Goal: Transaction & Acquisition: Purchase product/service

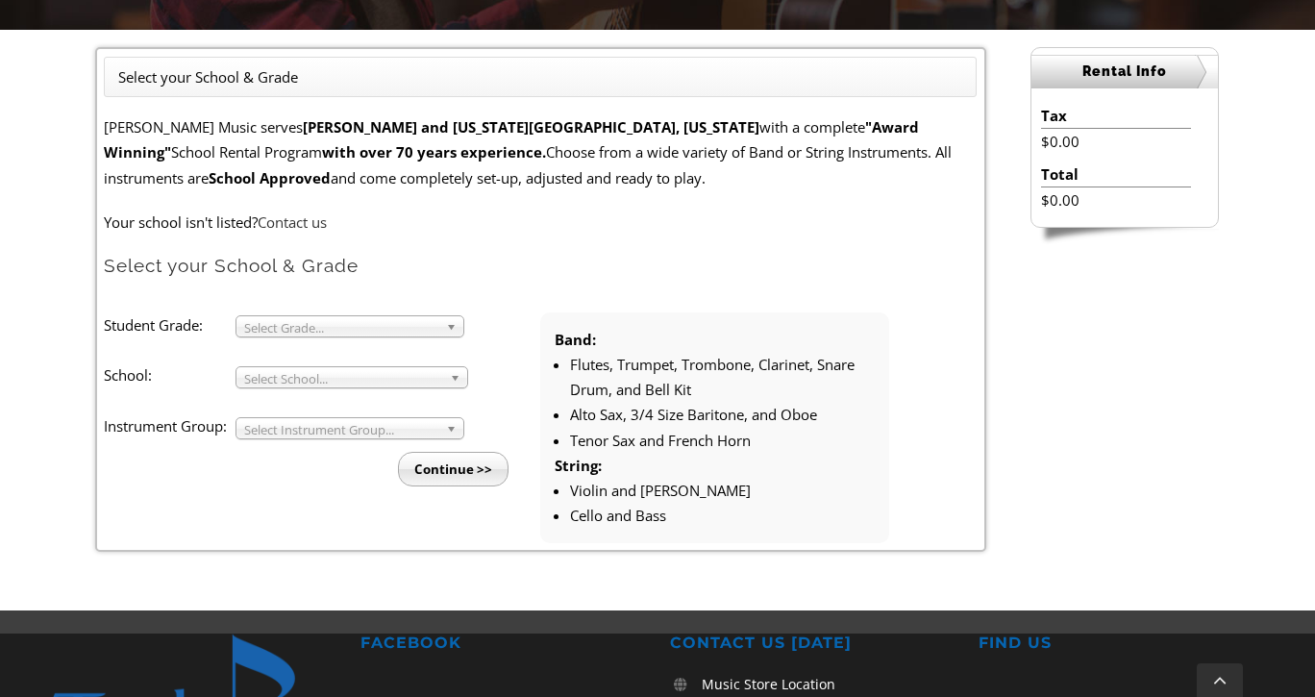
scroll to position [495, 0]
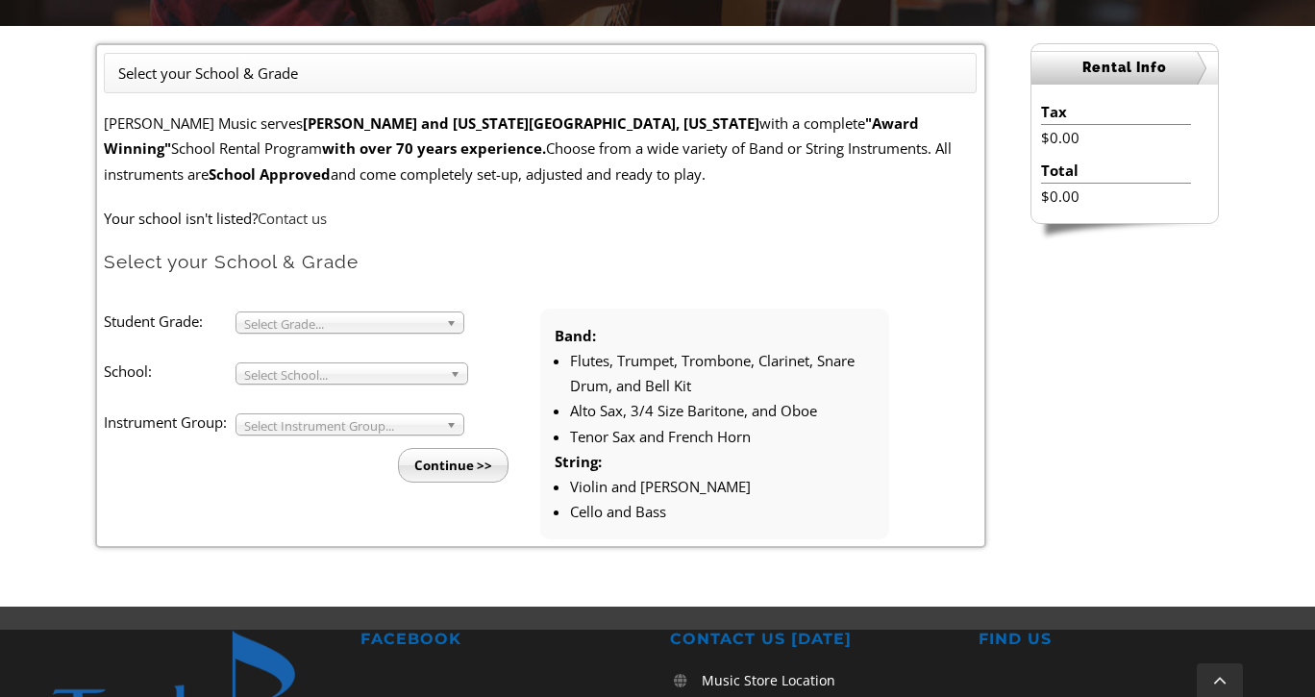
click at [333, 323] on span "Select Grade..." at bounding box center [341, 323] width 194 height 23
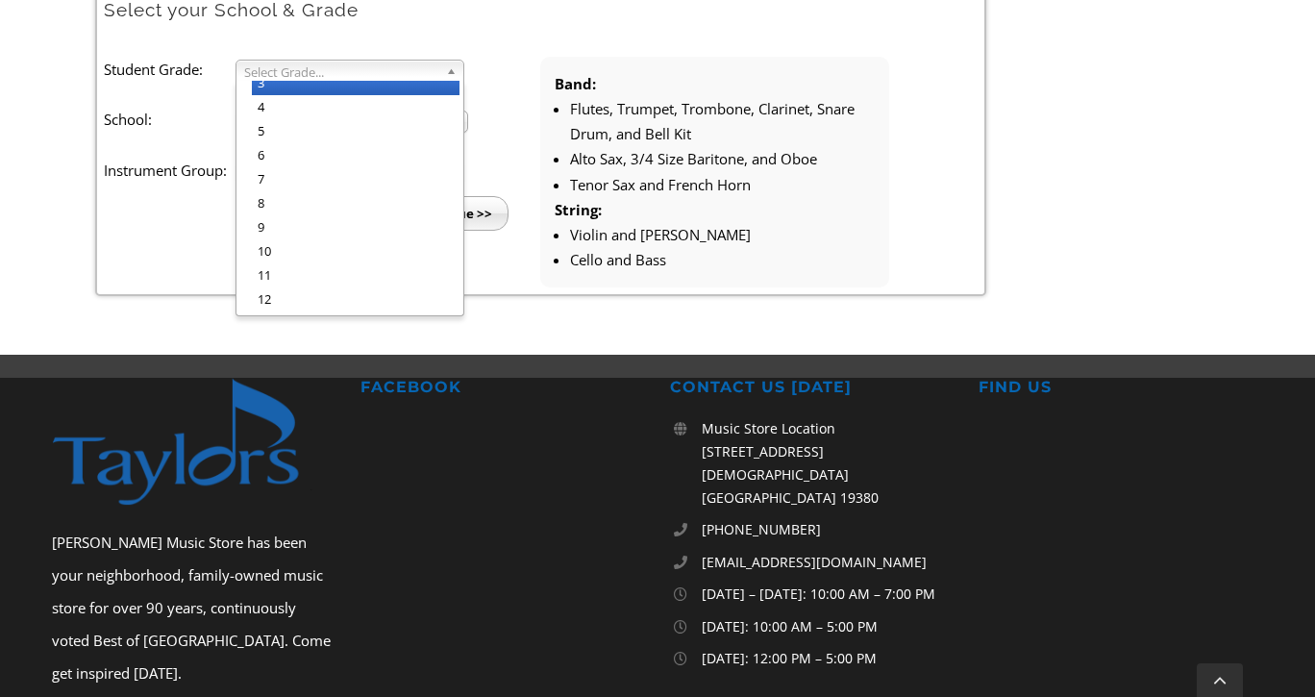
scroll to position [0, 0]
click at [593, 141] on li "Flutes, Trumpet, Trombone, Clarinet, Snare Drum, and Bell Kit" at bounding box center [722, 121] width 305 height 51
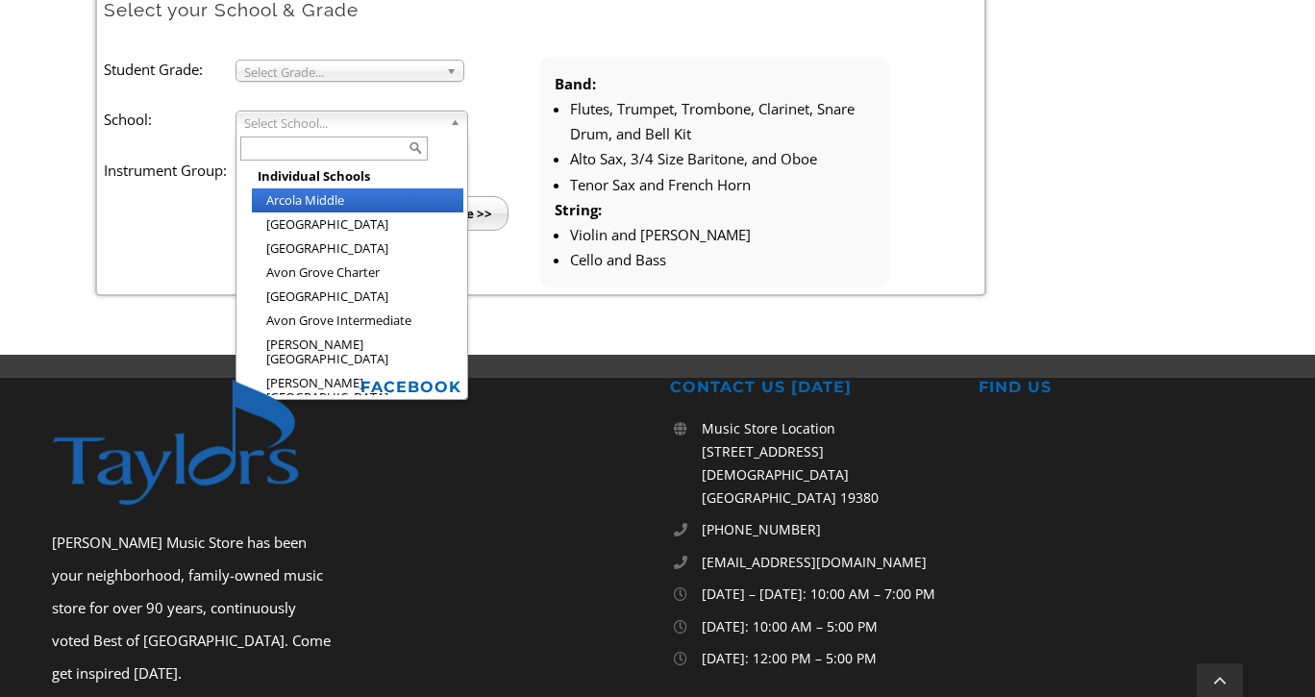
click at [279, 121] on span "Select School..." at bounding box center [343, 123] width 198 height 23
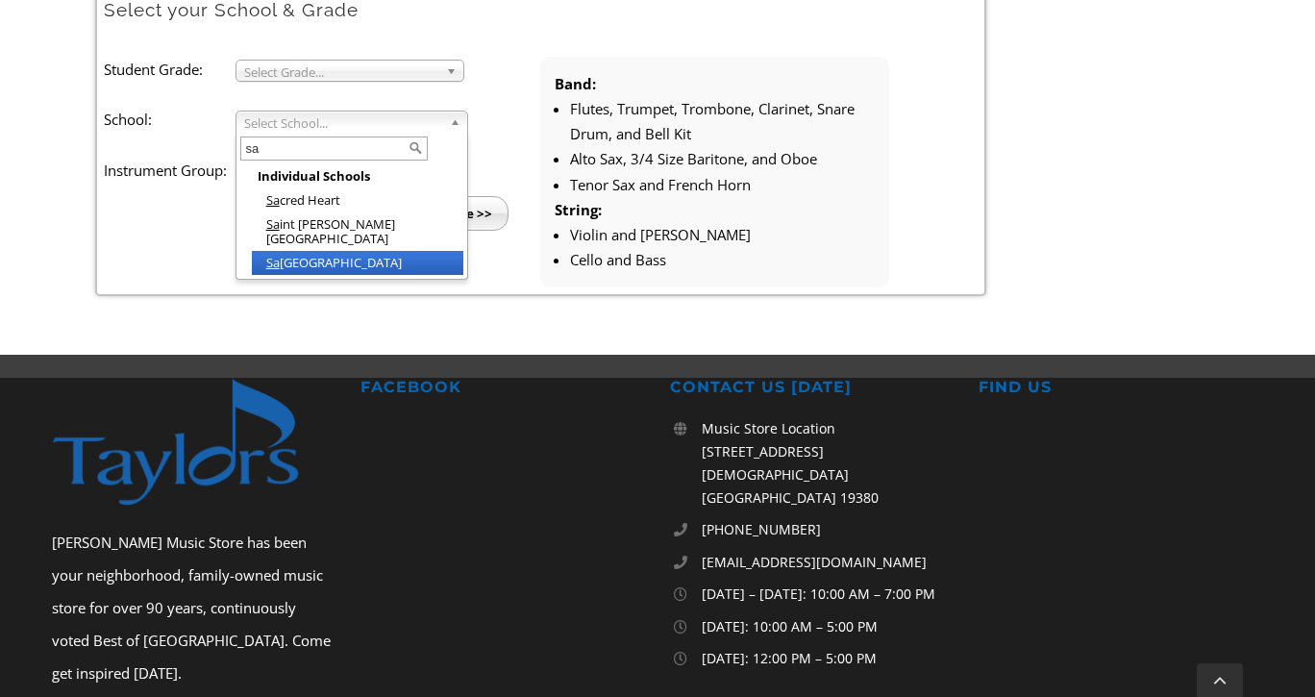
type input "sa"
click at [297, 251] on li "[GEOGRAPHIC_DATA]" at bounding box center [358, 263] width 212 height 24
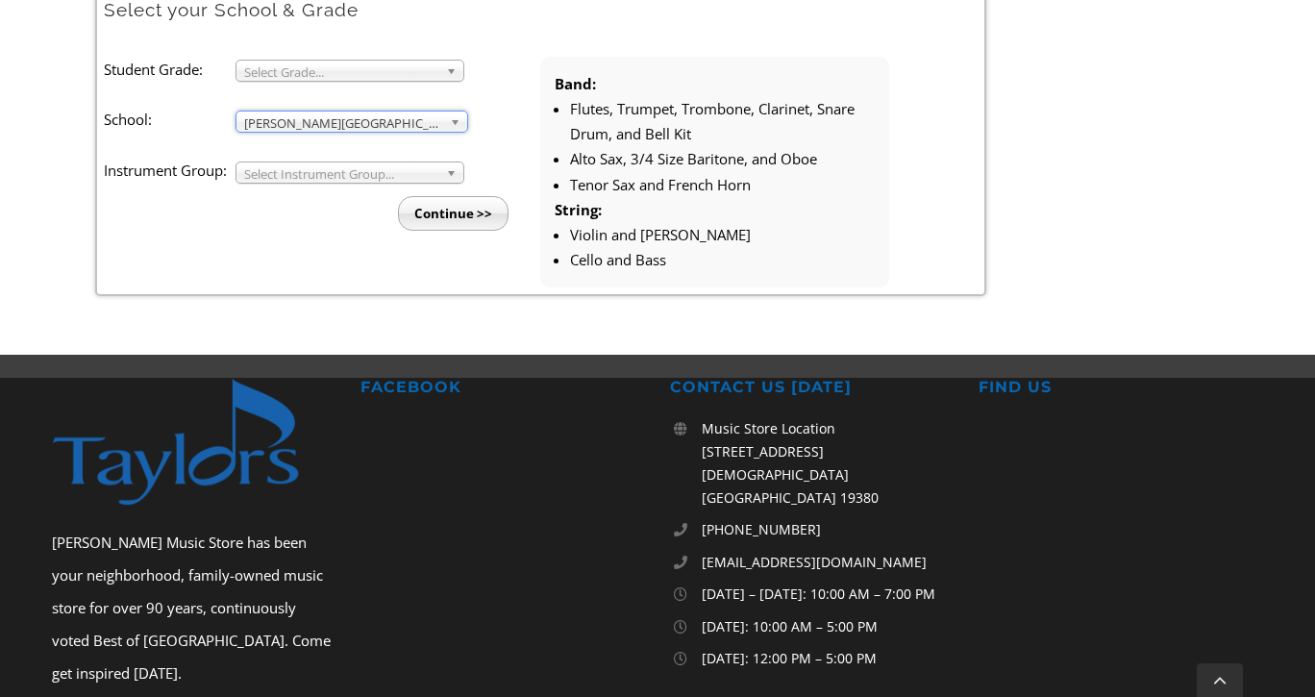
click at [301, 180] on span "Select Instrument Group..." at bounding box center [341, 173] width 194 height 23
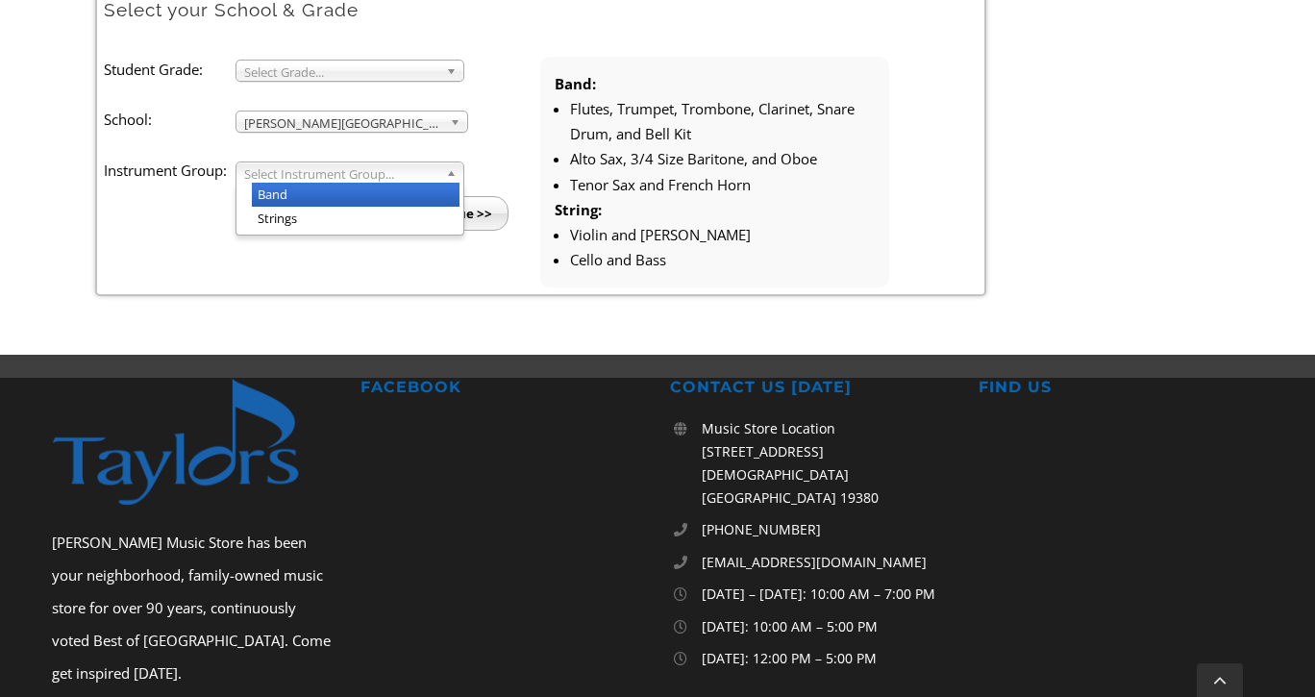
click at [300, 197] on li "Band" at bounding box center [356, 195] width 208 height 24
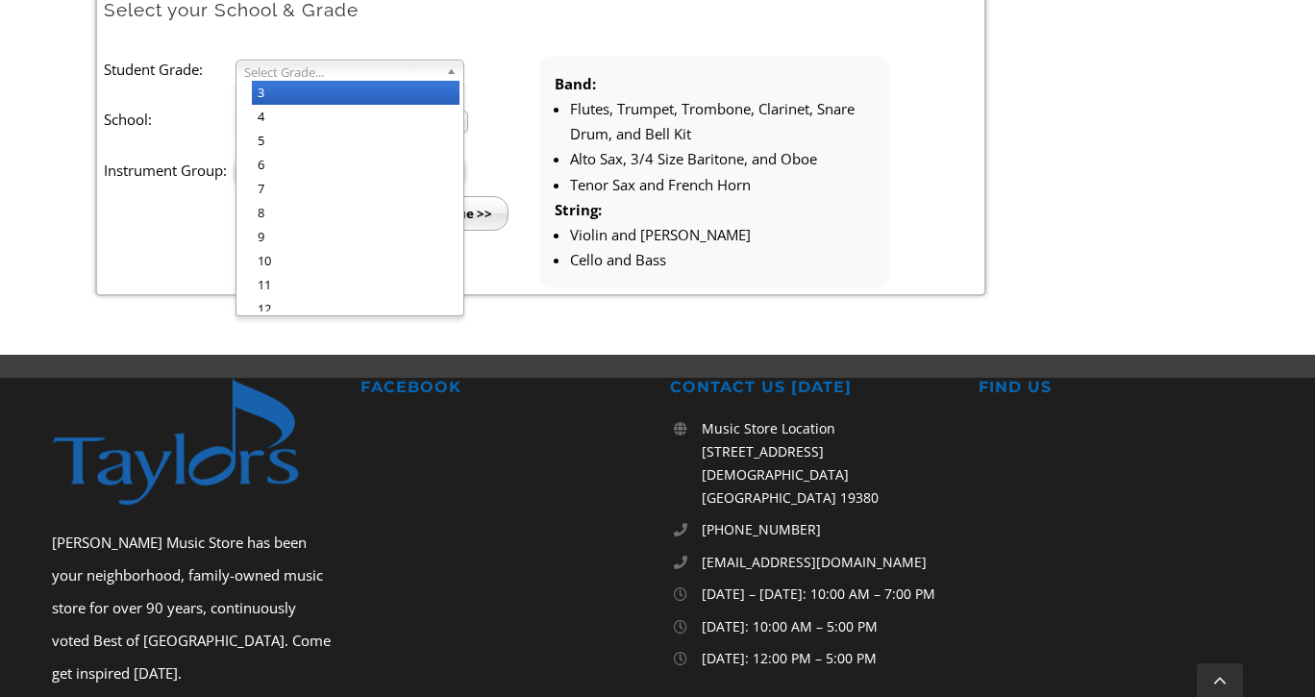
click at [314, 68] on span "Select Grade..." at bounding box center [341, 72] width 194 height 23
click at [313, 96] on li "3" at bounding box center [356, 93] width 208 height 24
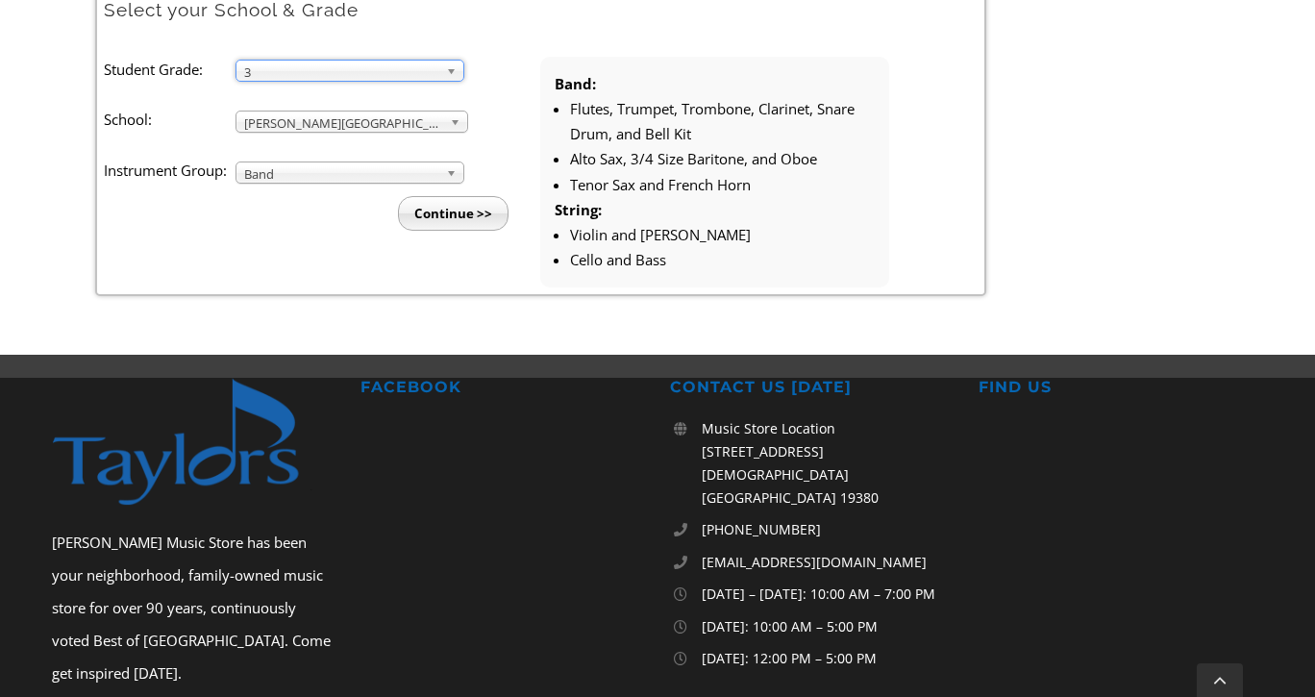
click at [430, 205] on input "Continue >>" at bounding box center [453, 213] width 111 height 35
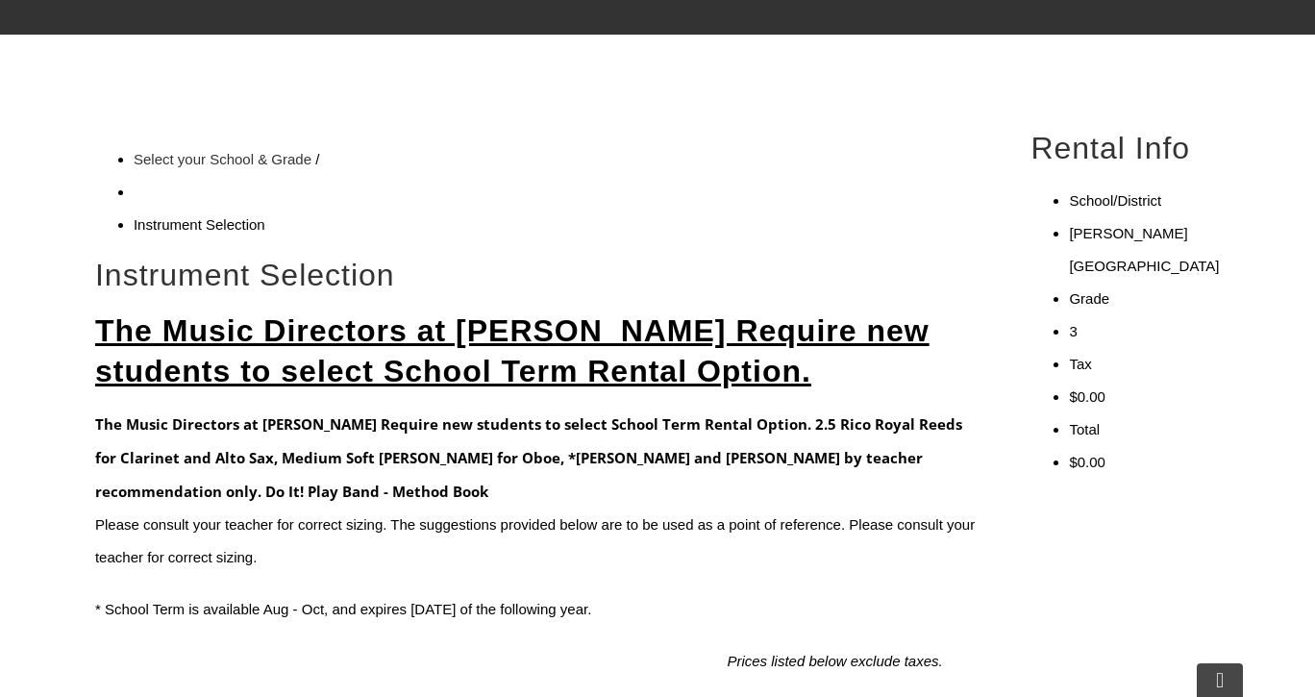
scroll to position [501, 0]
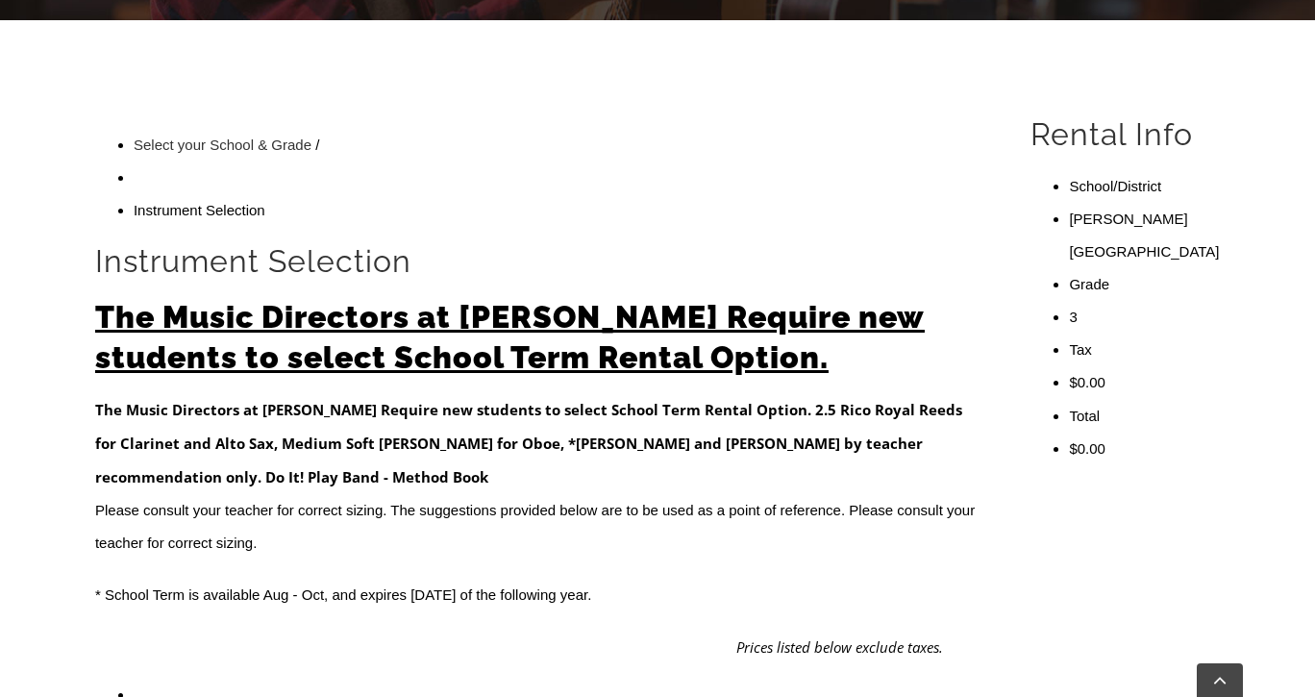
click at [288, 494] on p "Please consult your teacher for correct sizing. The suggestions provided below …" at bounding box center [540, 526] width 891 height 65
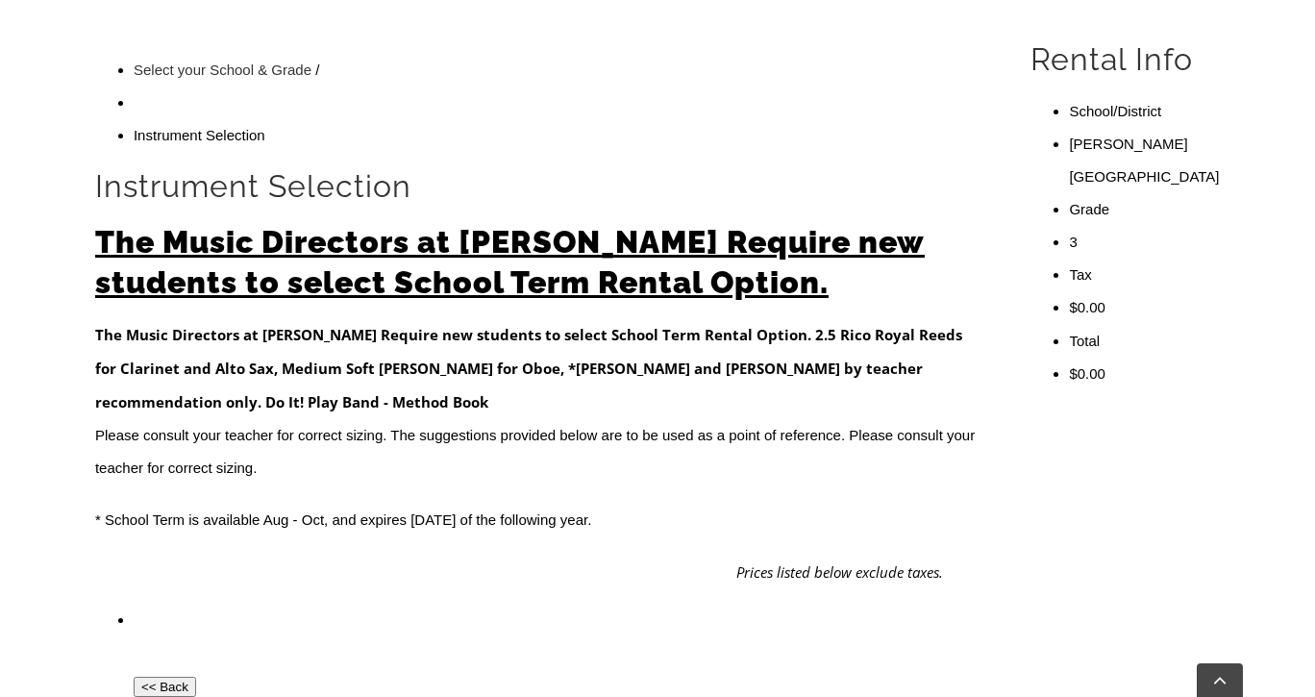
scroll to position [572, 0]
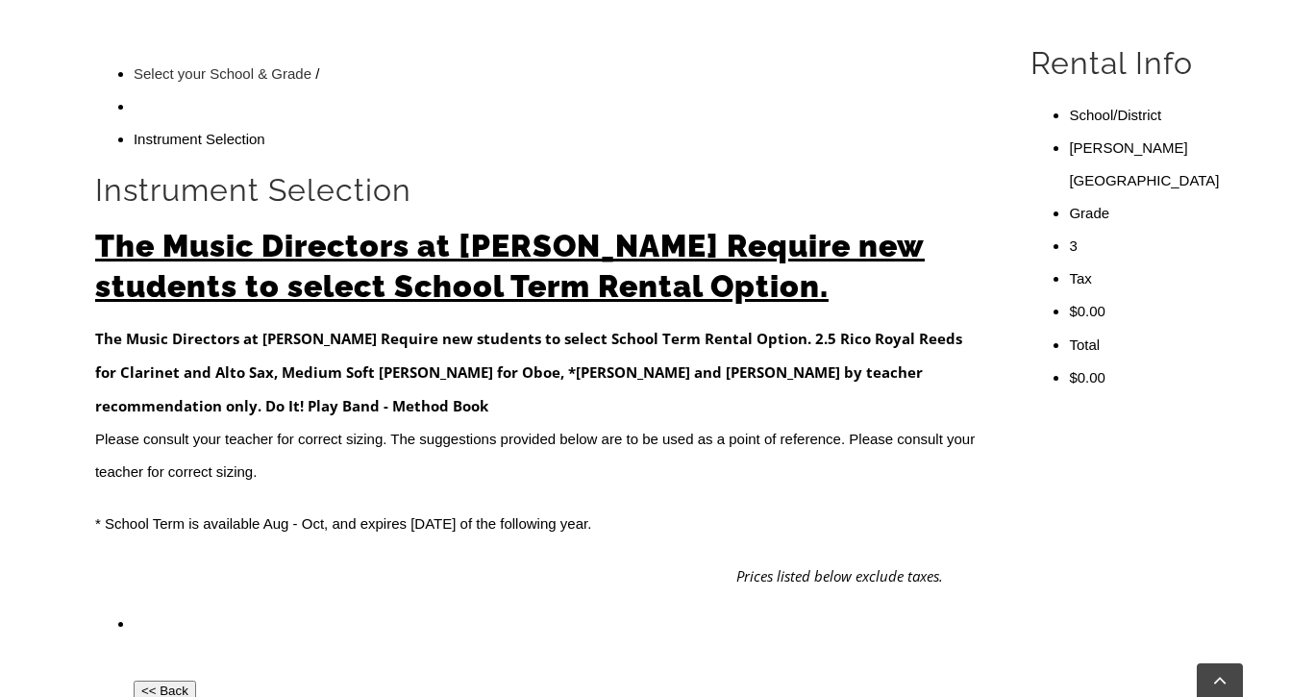
click at [294, 423] on p "Please consult your teacher for correct sizing. The suggestions provided below …" at bounding box center [540, 455] width 891 height 65
click at [521, 423] on p "Please consult your teacher for correct sizing. The suggestions provided below …" at bounding box center [540, 455] width 891 height 65
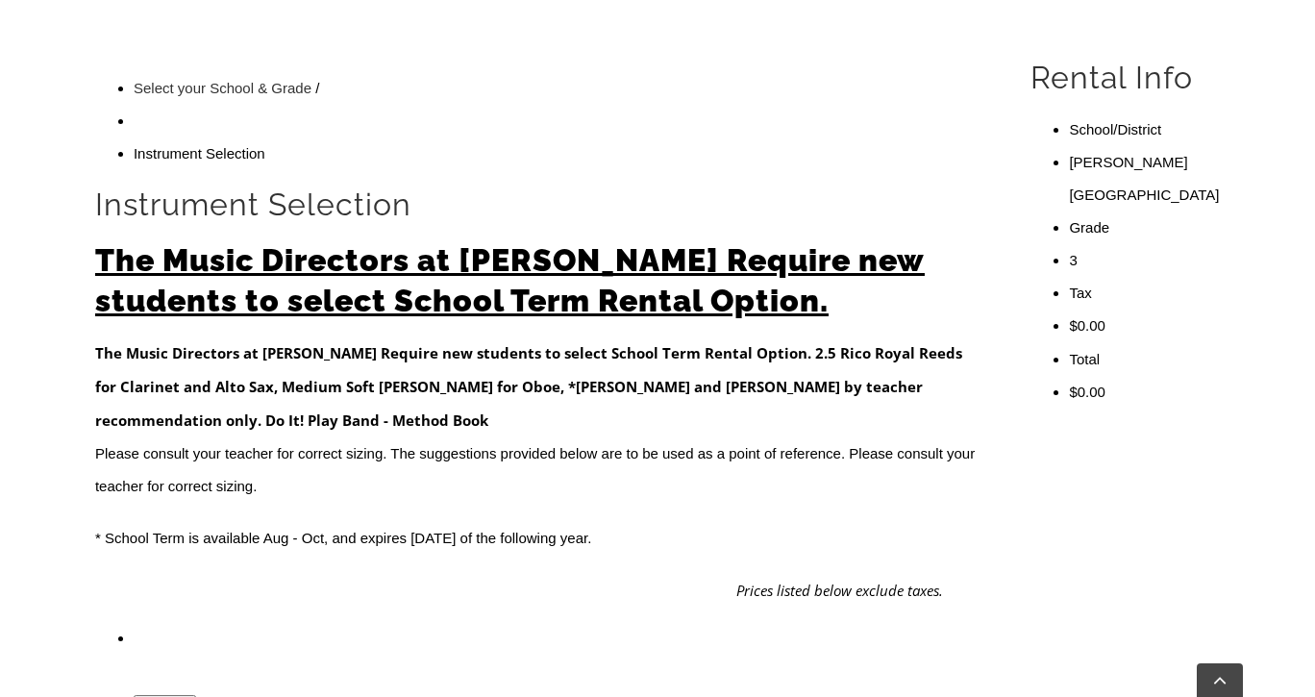
scroll to position [534, 0]
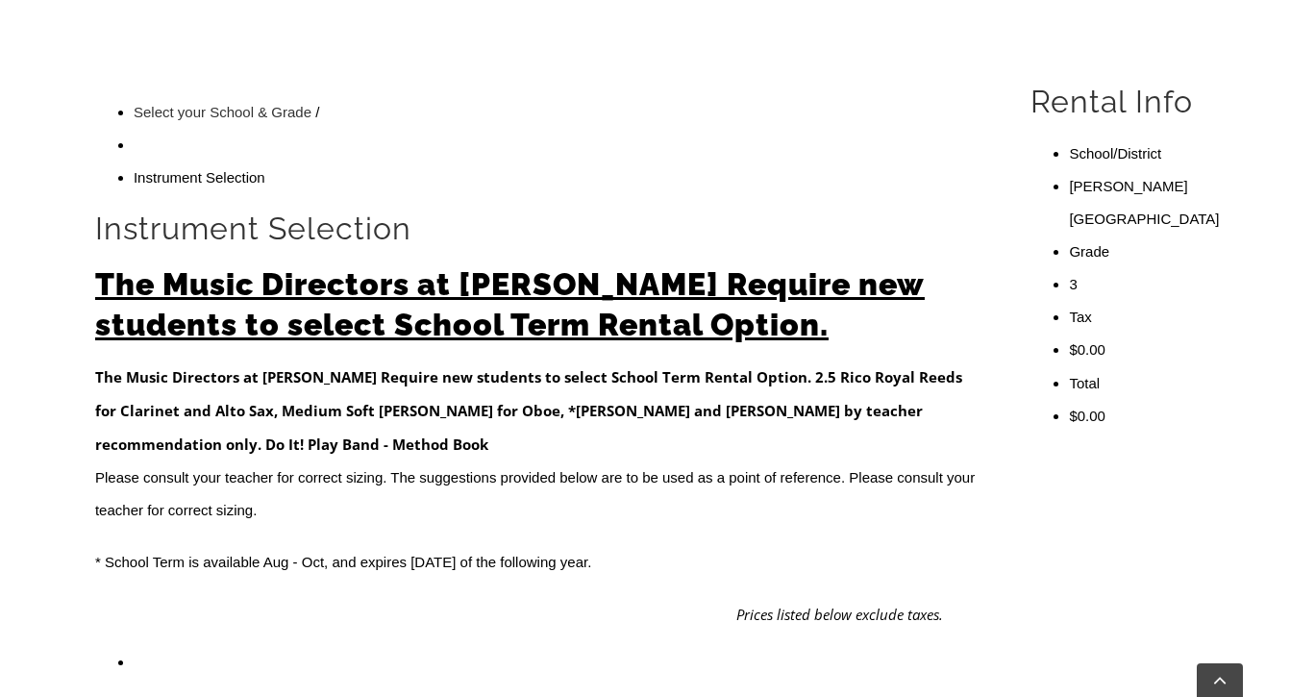
click at [660, 264] on h2 "The Music Directors at Sanford Require new students to select School Term Renta…" at bounding box center [540, 304] width 891 height 81
click at [299, 546] on p "* School Term is available Aug - Oct, and expires June 15 of the following year." at bounding box center [540, 562] width 891 height 33
click at [1077, 400] on li "$0.00" at bounding box center [1144, 416] width 151 height 33
click at [841, 605] on em "Prices listed below exclude taxes." at bounding box center [839, 614] width 207 height 19
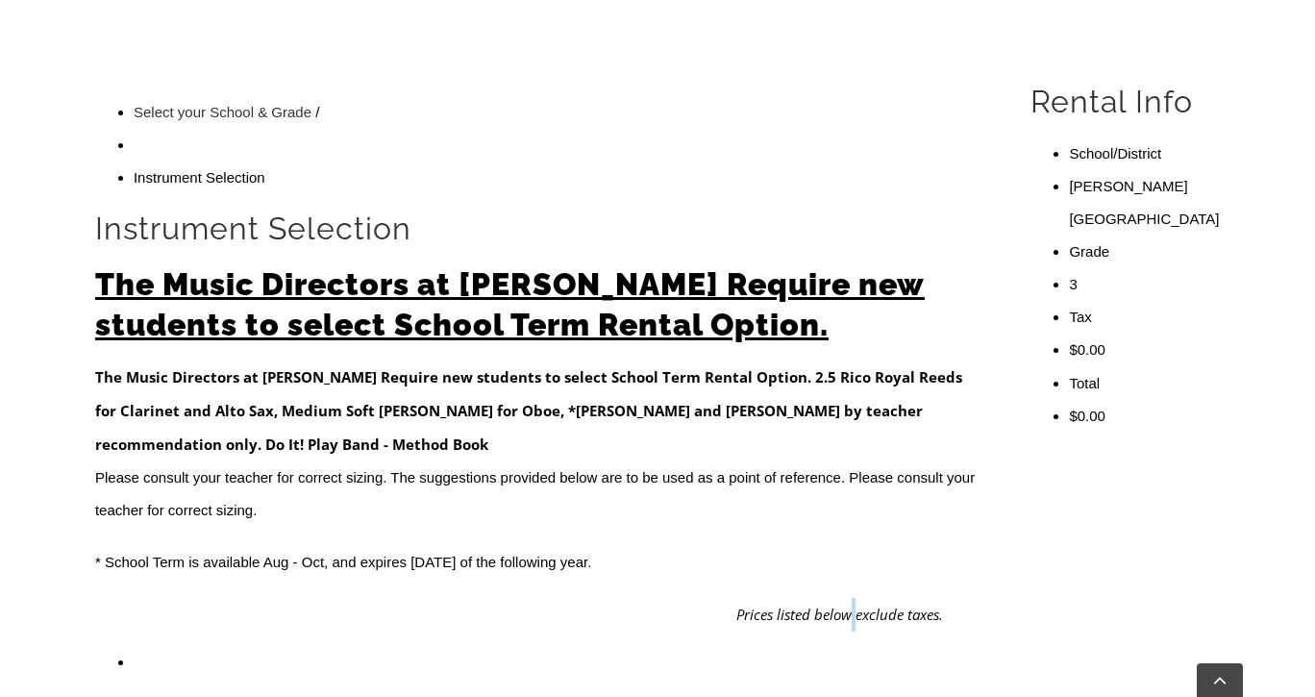
click at [841, 605] on em "Prices listed below exclude taxes." at bounding box center [839, 614] width 207 height 19
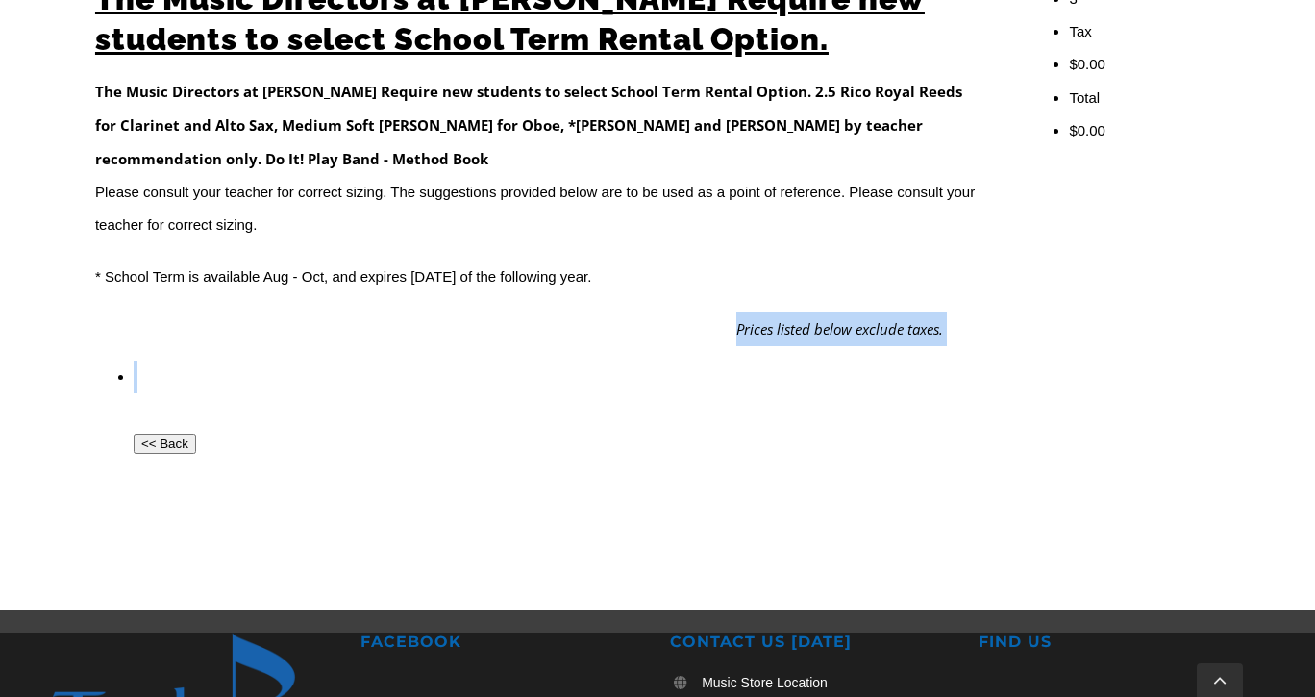
scroll to position [827, 0]
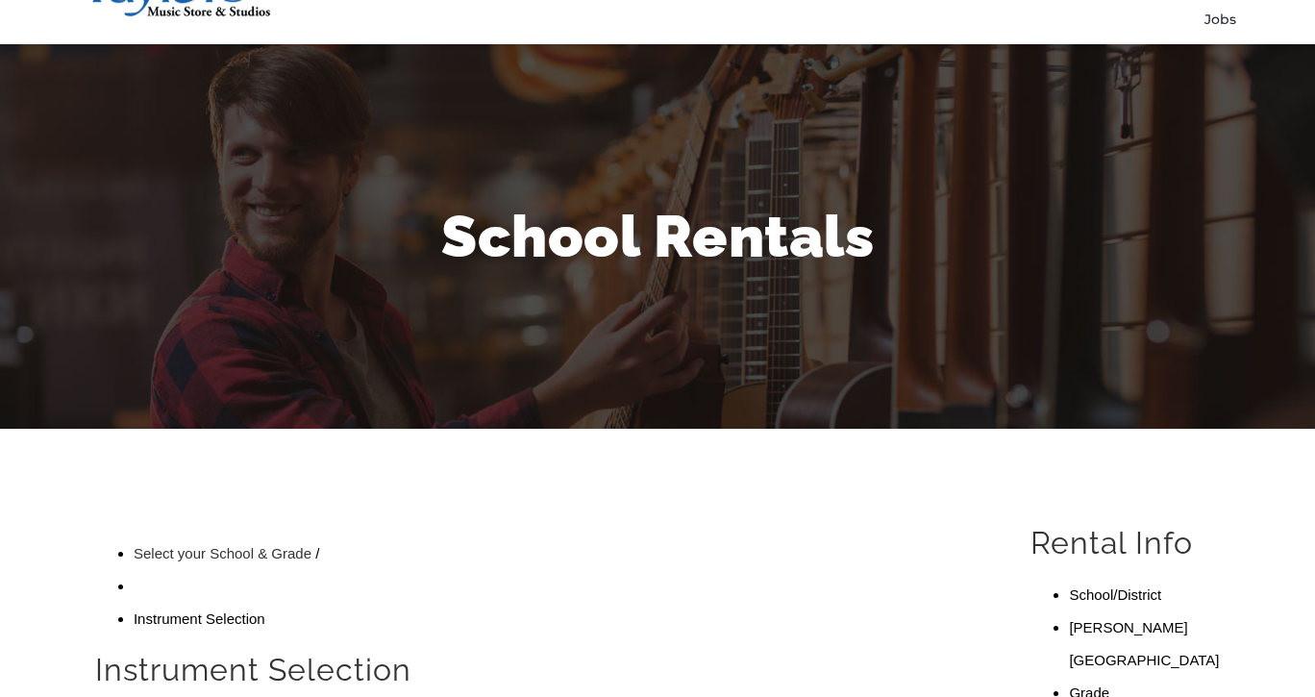
scroll to position [142, 0]
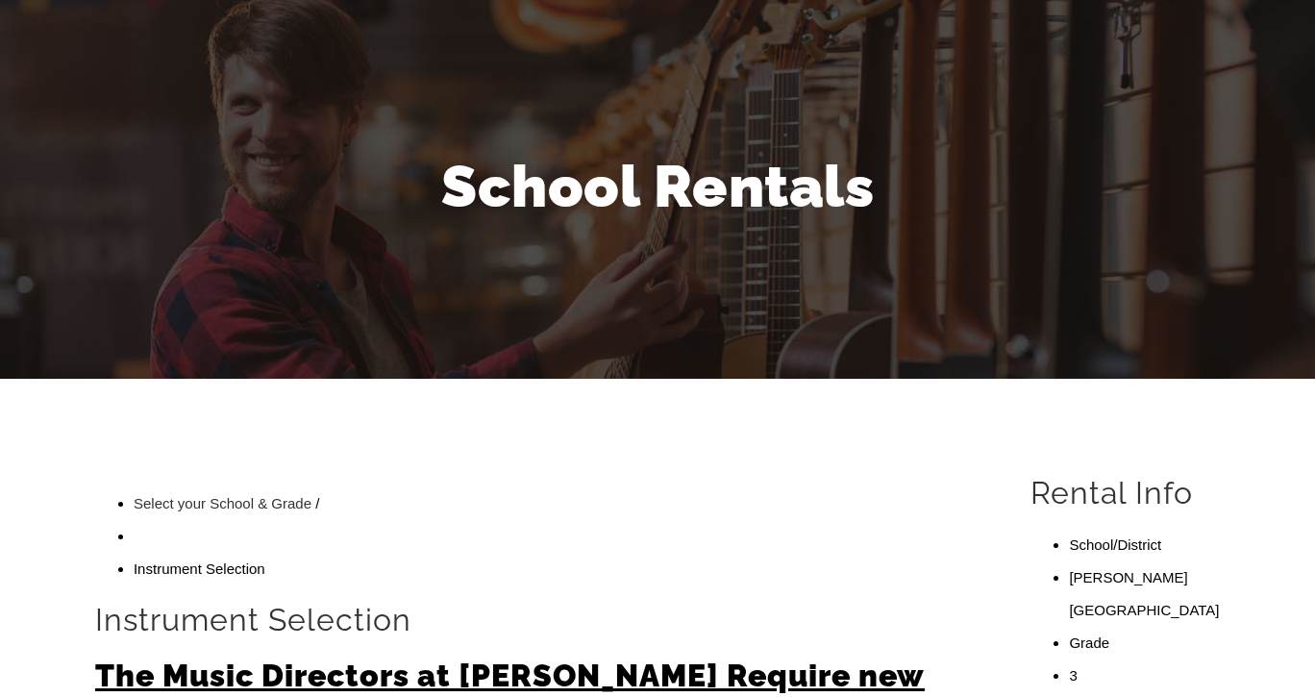
click at [952, 520] on span "Flute Tutorial/FAQ" at bounding box center [931, 524] width 116 height 31
